Goal: Information Seeking & Learning: Learn about a topic

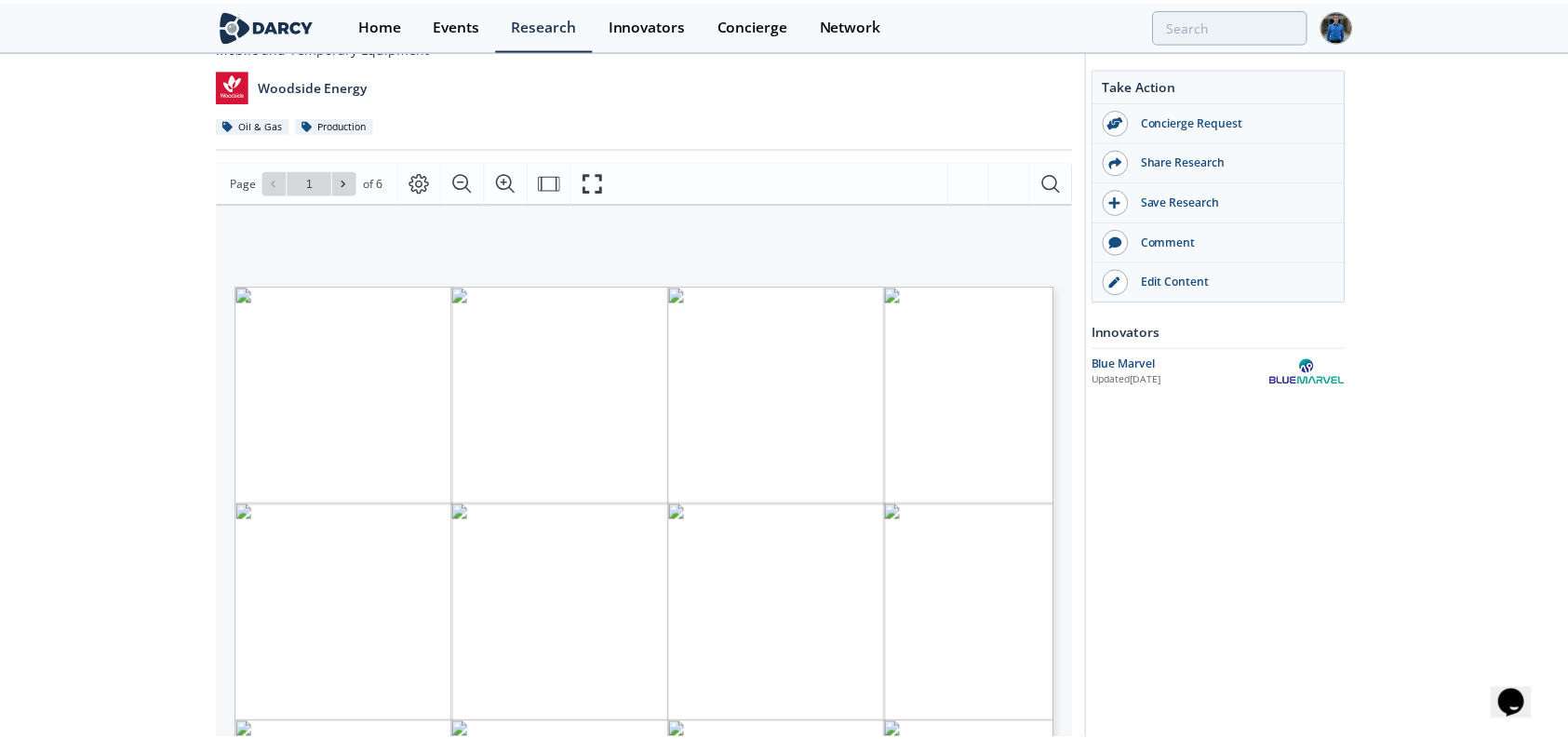
scroll to position [175, 0]
click at [343, 175] on icon at bounding box center [346, 181] width 12 height 12
click at [344, 185] on span at bounding box center [346, 180] width 13 height 13
click at [281, 178] on span at bounding box center [276, 180] width 13 height 13
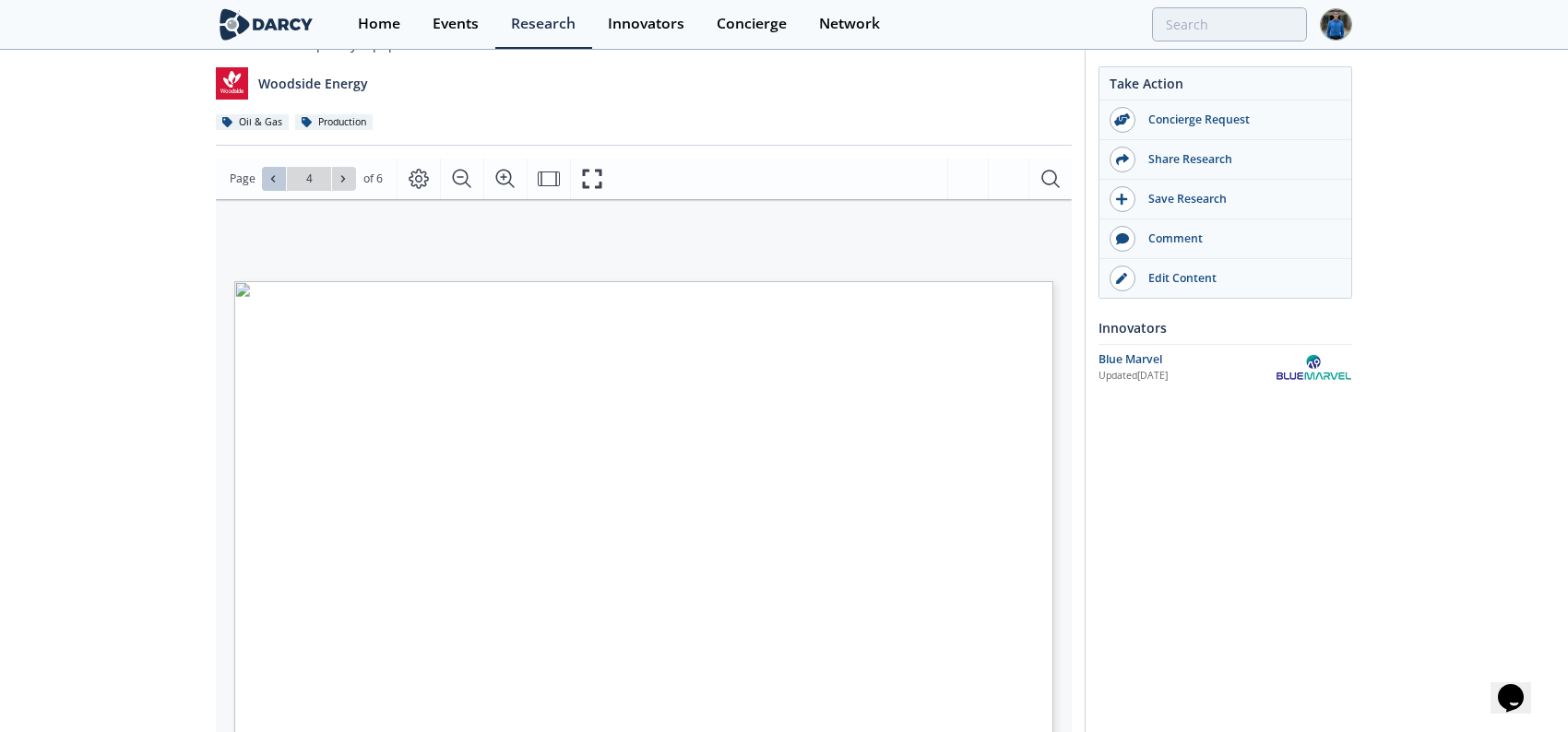
click at [279, 176] on span at bounding box center [273, 178] width 12 height 12
click at [279, 176] on div "Go to Page 1" at bounding box center [309, 178] width 94 height 24
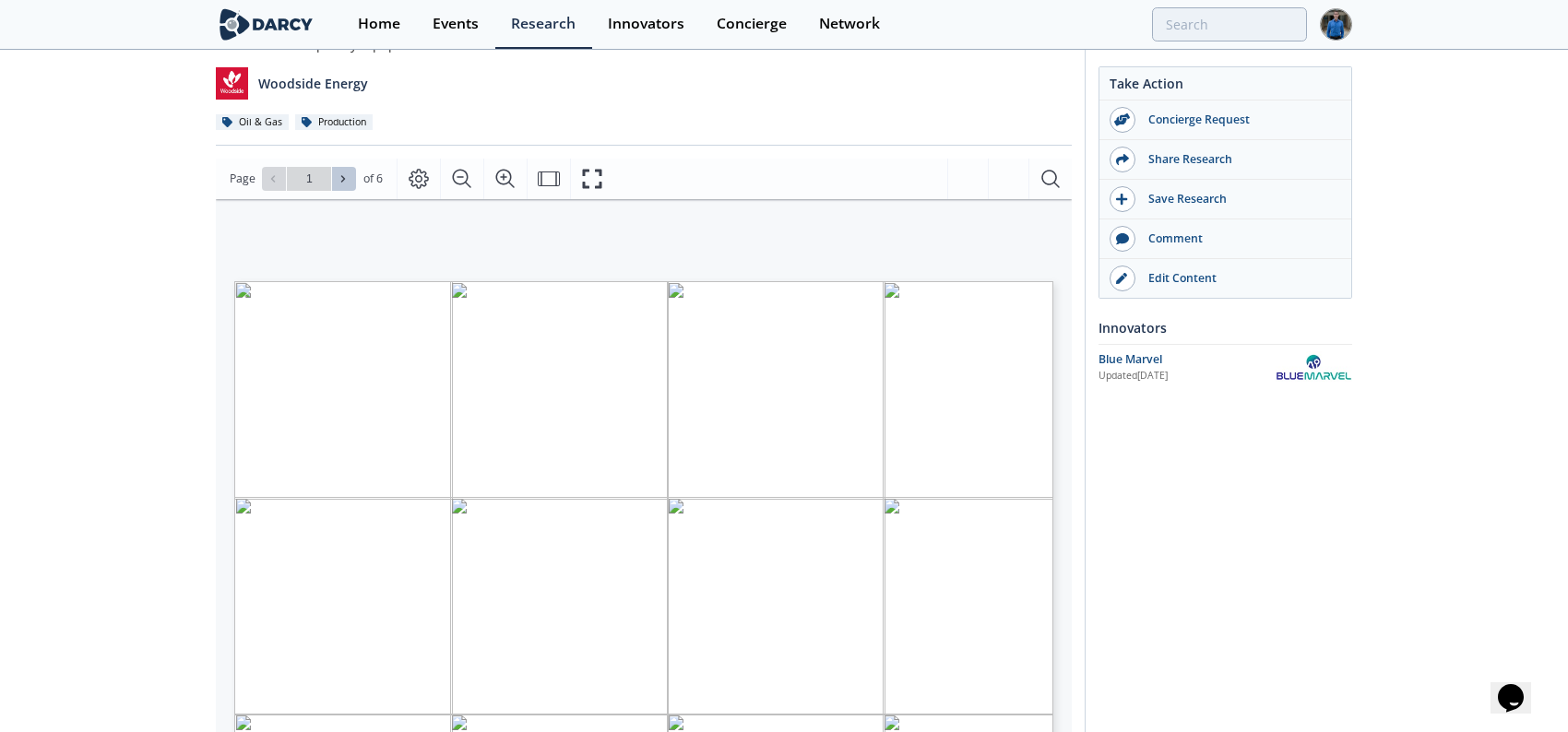
click at [349, 184] on button at bounding box center [343, 178] width 24 height 24
click at [349, 181] on button at bounding box center [343, 178] width 24 height 24
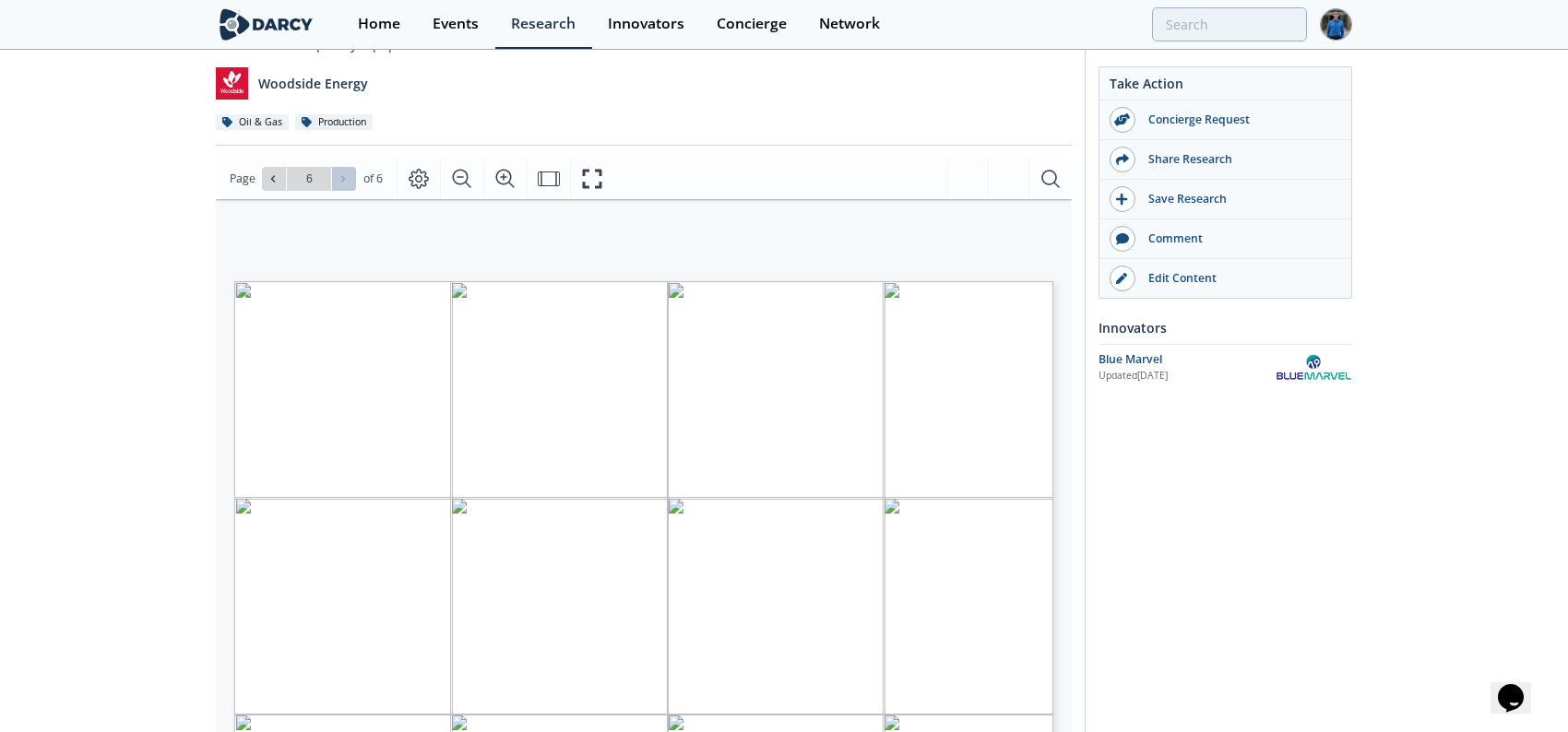
click at [349, 181] on div "Go to Page 6" at bounding box center [309, 178] width 94 height 24
click at [274, 183] on span at bounding box center [273, 178] width 12 height 12
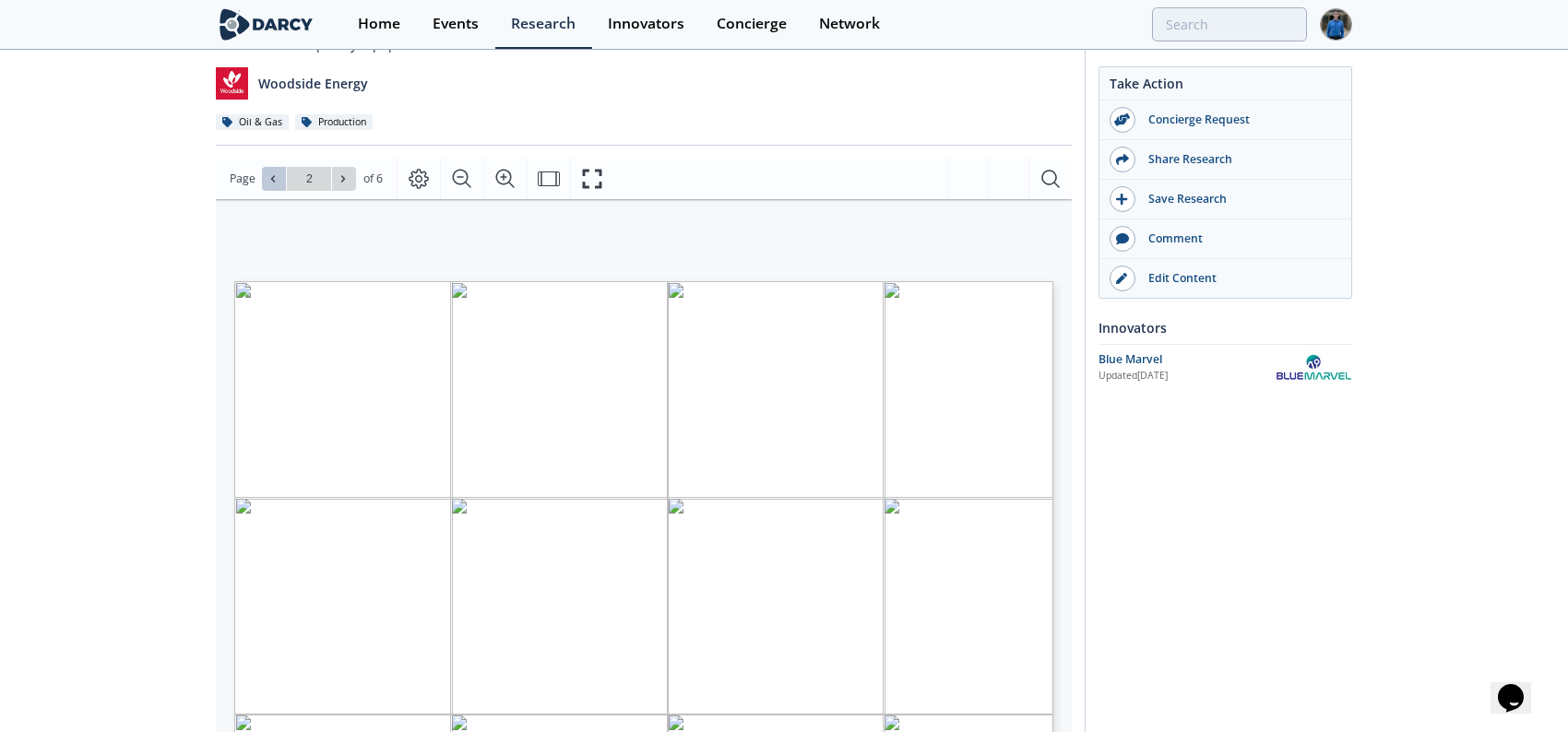
click at [269, 179] on icon at bounding box center [273, 179] width 12 height 11
type input "1"
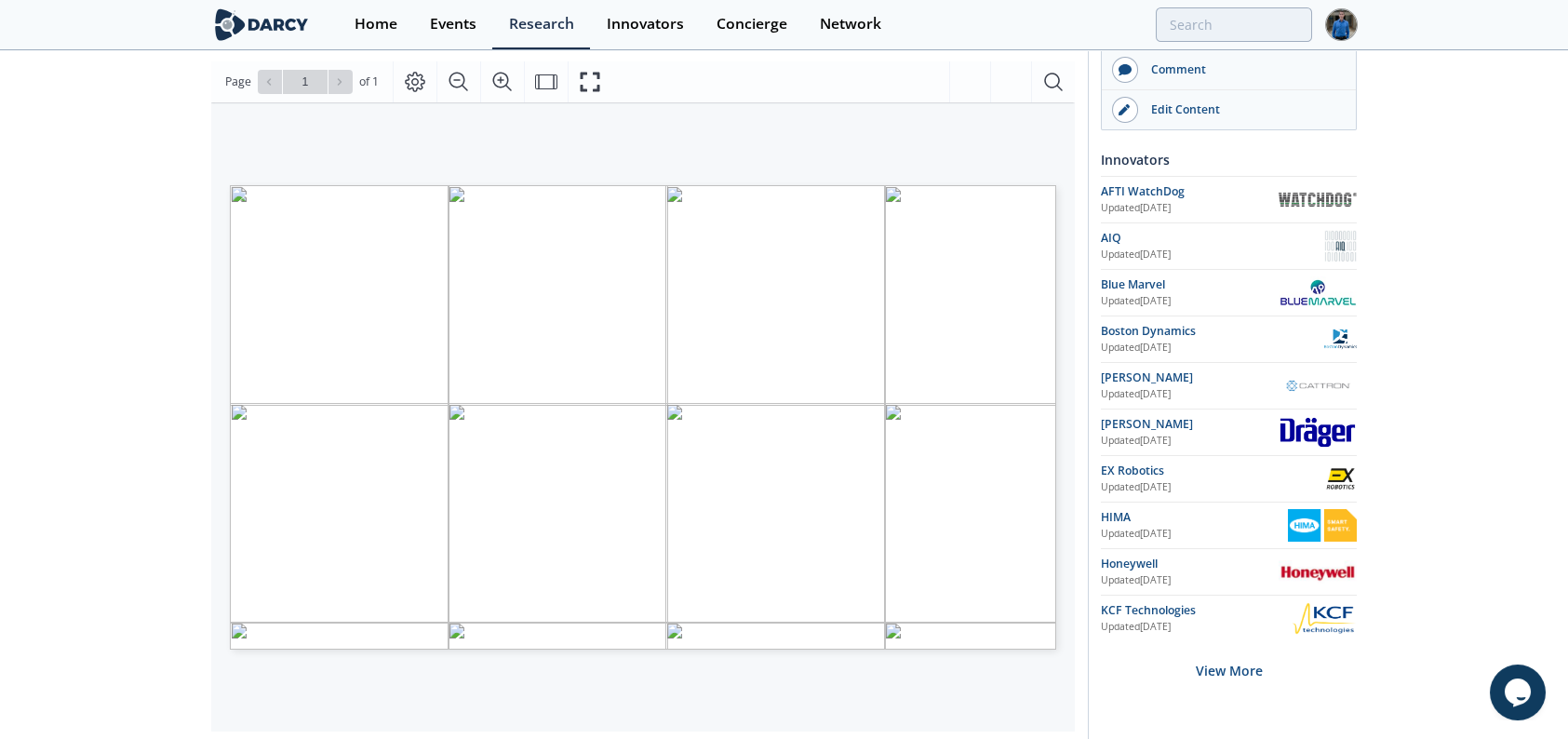
click at [177, 372] on div "Alternatives for Safely Shutting Down Non-Intrinsically Safe Equipment in Hazar…" at bounding box center [784, 453] width 1568 height 1388
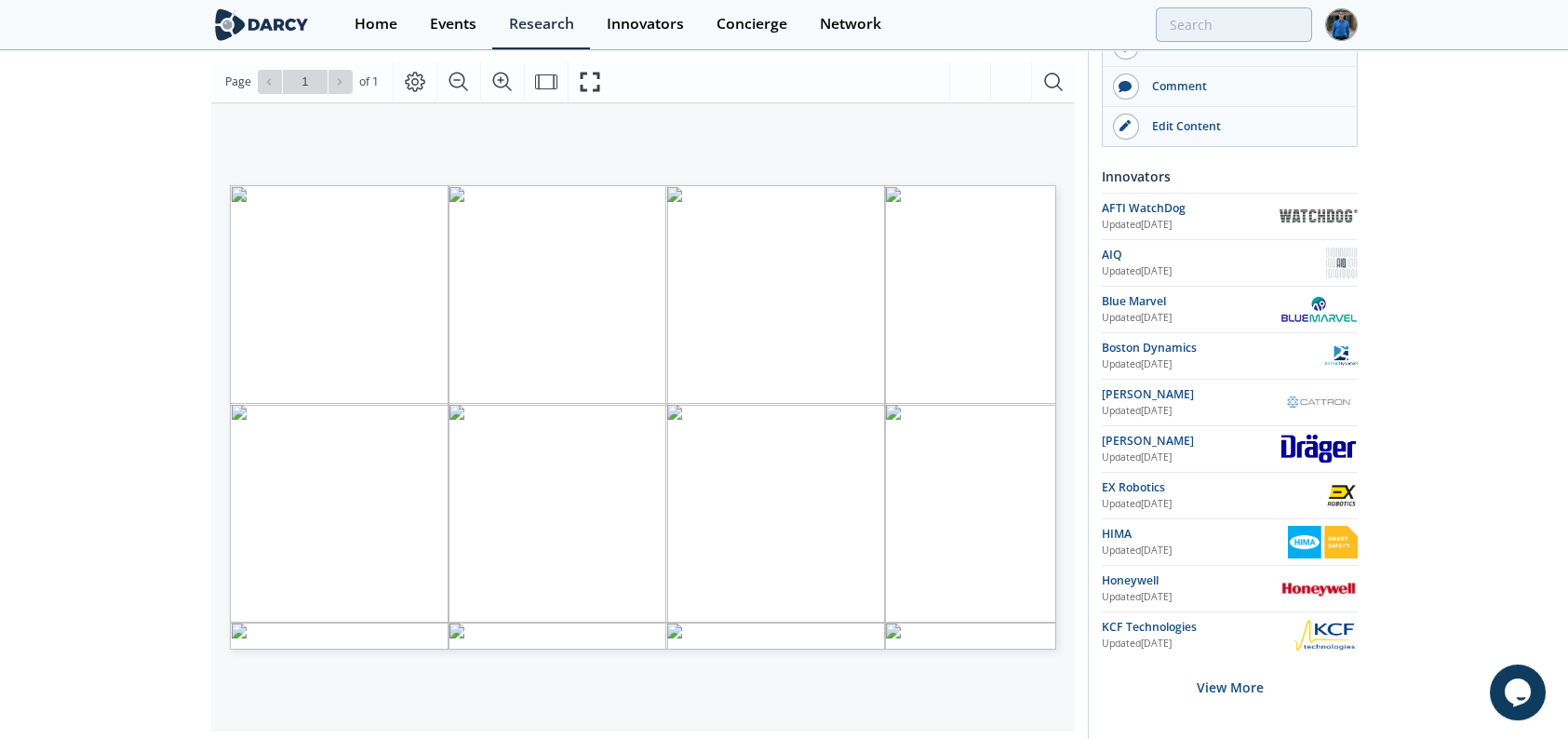
scroll to position [293, 0]
